Goal: Information Seeking & Learning: Learn about a topic

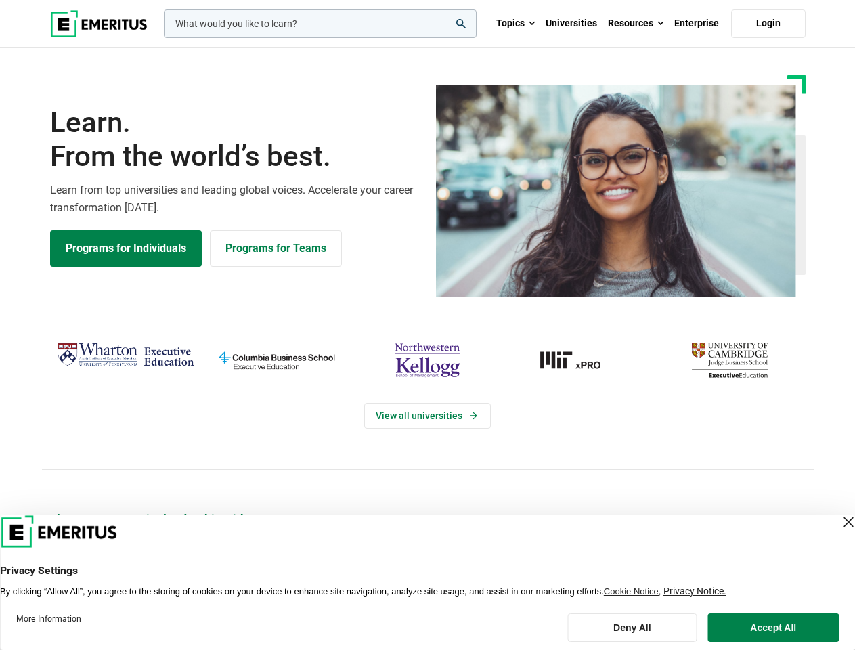
click at [427, 325] on div "View all universities" at bounding box center [427, 403] width 871 height 213
click at [320, 24] on input "woocommerce-product-search-field-0" at bounding box center [320, 23] width 313 height 28
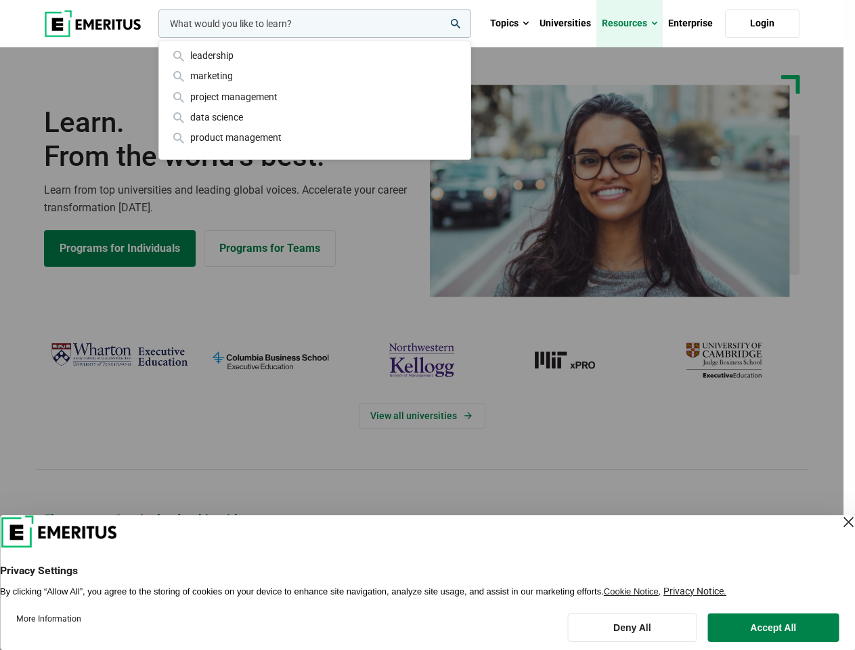
click at [636, 24] on link "Resources" at bounding box center [630, 23] width 66 height 47
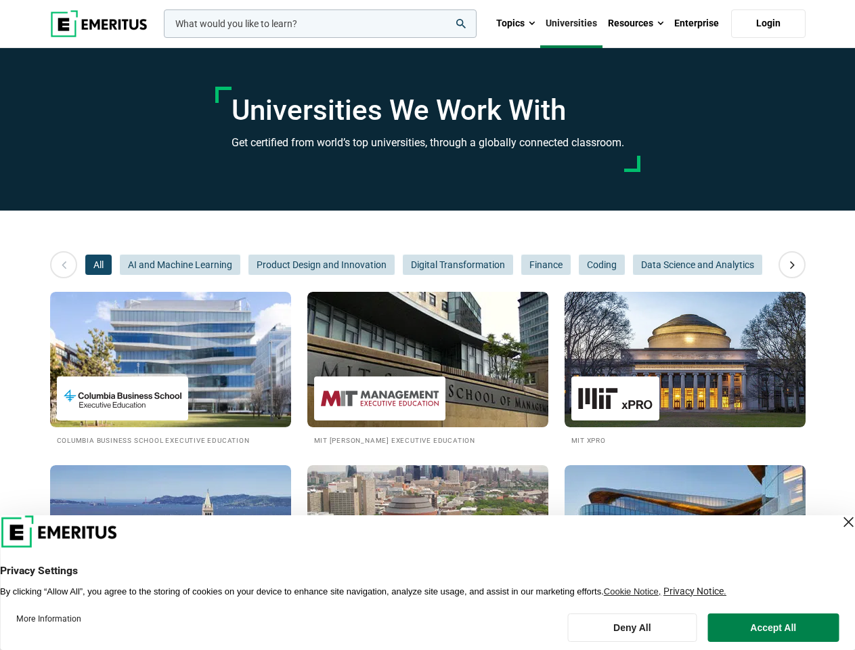
click at [320, 24] on input "woocommerce-product-search-field-0" at bounding box center [320, 23] width 313 height 28
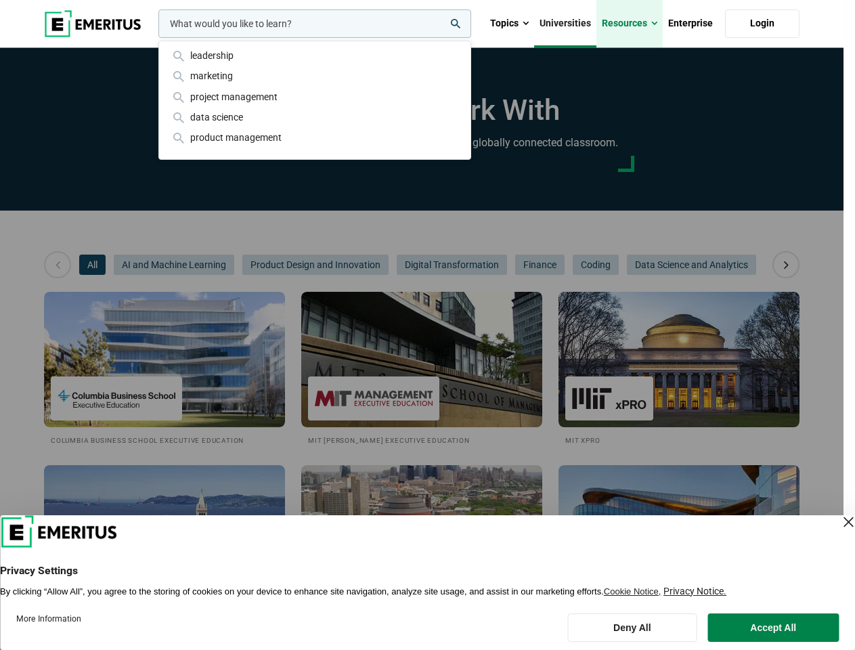
click at [636, 24] on link "Resources" at bounding box center [630, 23] width 66 height 47
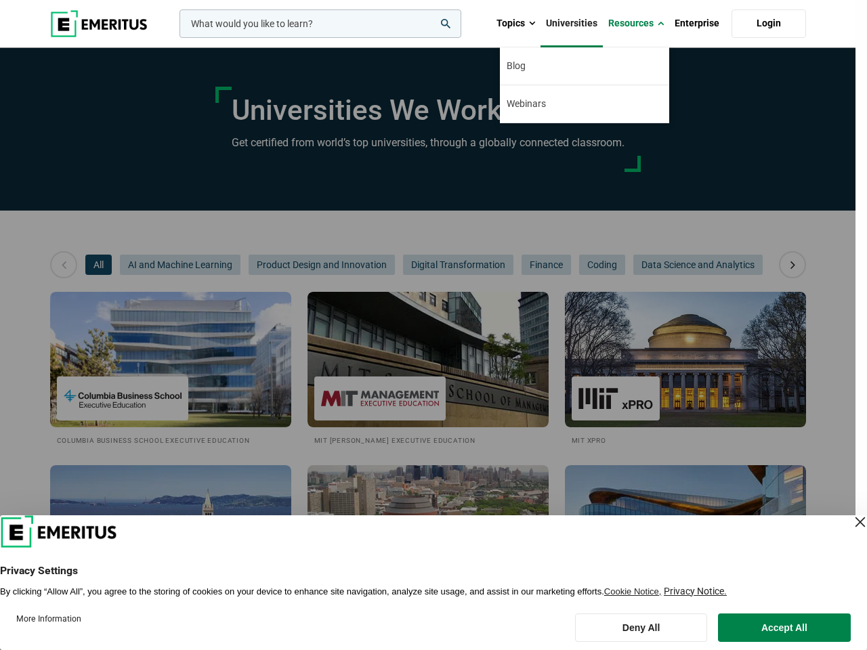
click at [177, 38] on div "leadership marketing project management data science product management" at bounding box center [319, 23] width 284 height 28
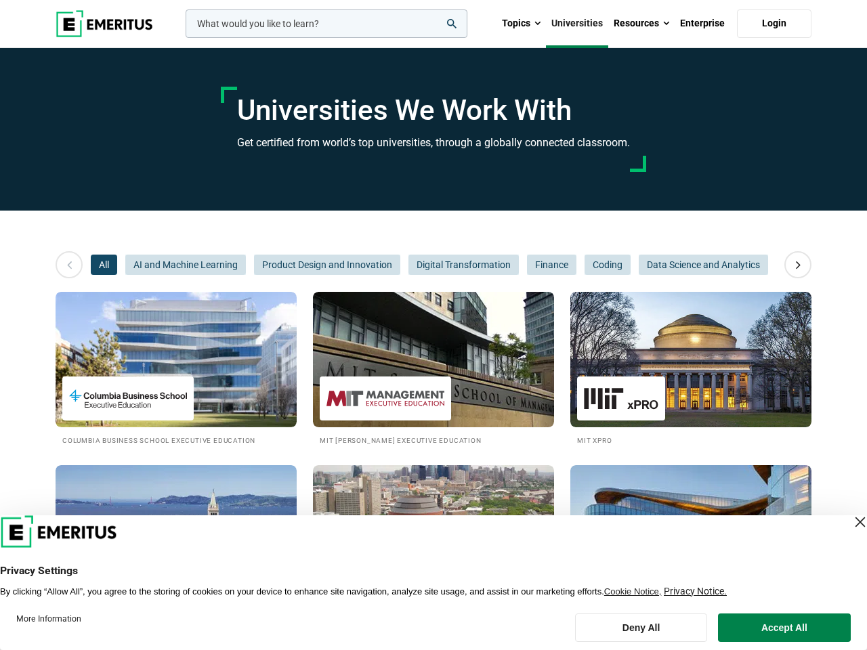
click at [792, 265] on icon at bounding box center [798, 265] width 24 height 24
click at [125, 265] on span "AI and Machine Learning" at bounding box center [185, 265] width 121 height 20
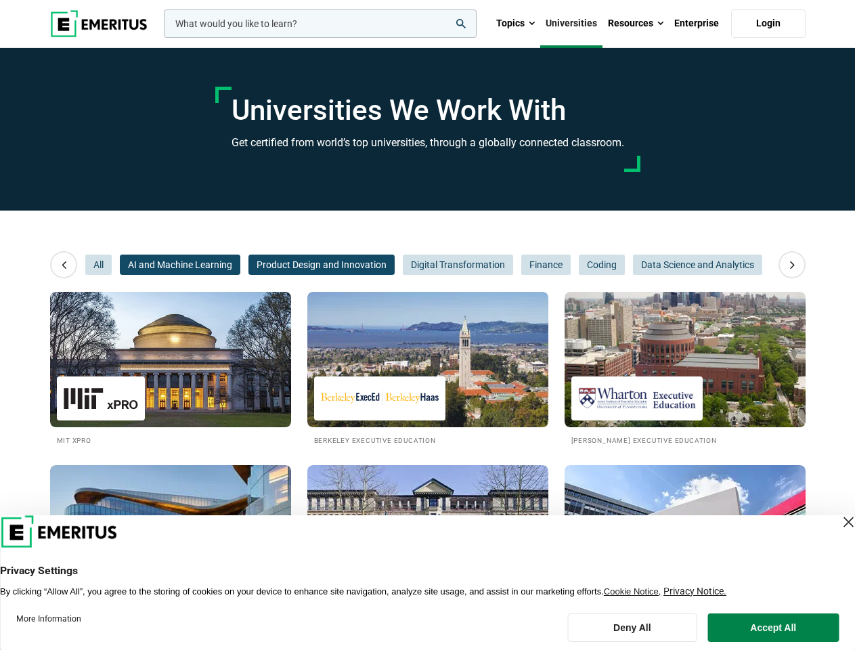
click at [249, 265] on span "Product Design and Innovation" at bounding box center [322, 265] width 146 height 20
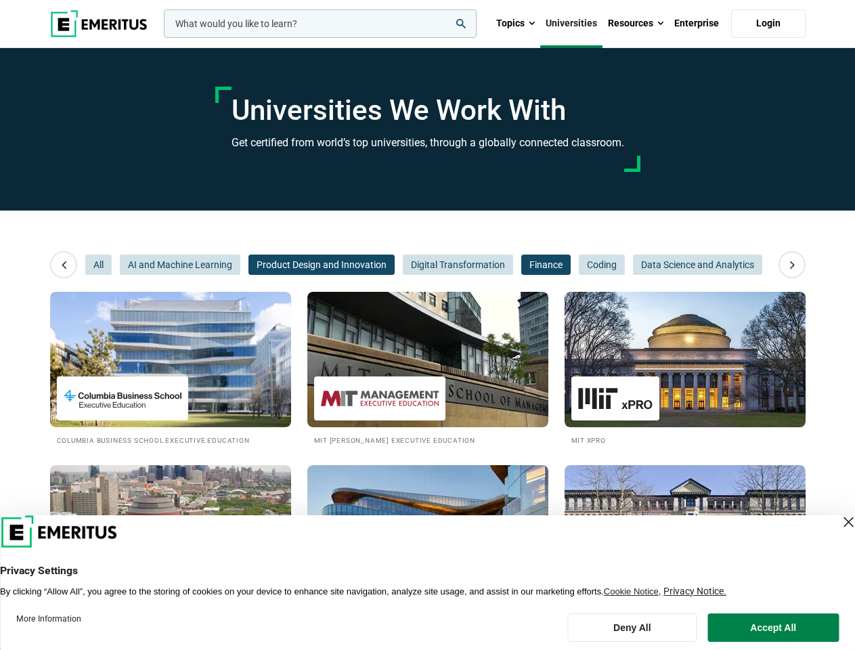
click at [521, 265] on span "Finance" at bounding box center [545, 265] width 49 height 20
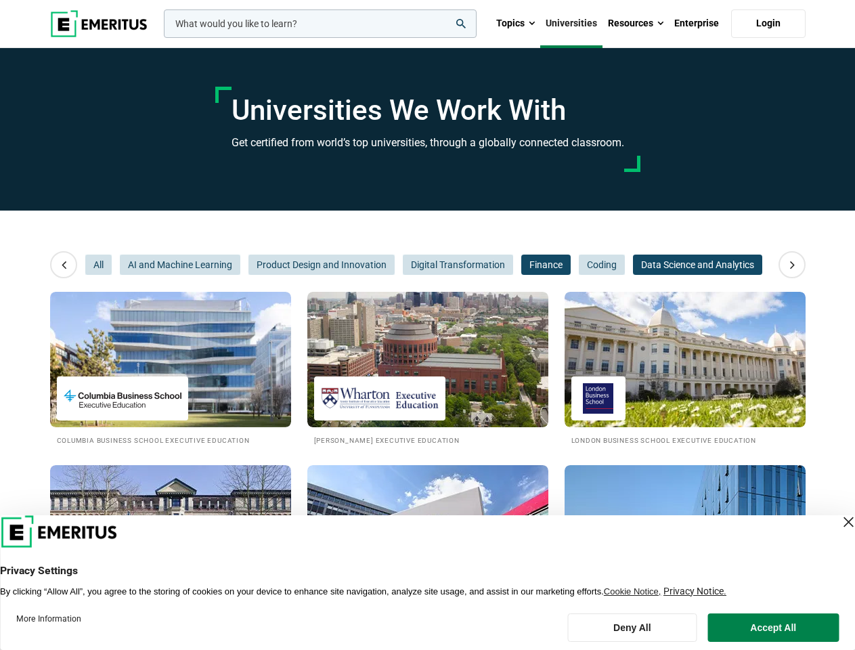
click at [633, 265] on span "Data Science and Analytics" at bounding box center [697, 265] width 129 height 20
